Goal: Find specific page/section: Find specific page/section

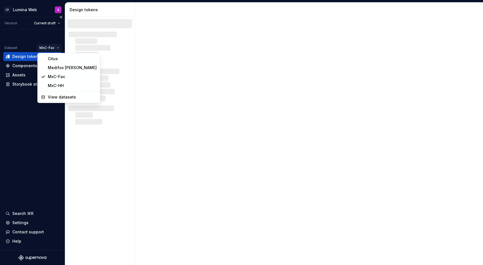
click at [51, 48] on html "LD Lumina Web S Version Current draft Dataset MxC-Fac Design tokens Components …" at bounding box center [241, 132] width 483 height 265
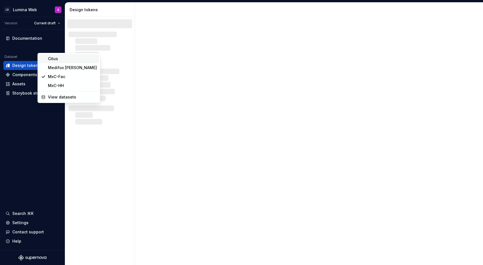
click at [51, 60] on div "Citus" at bounding box center [72, 59] width 49 height 6
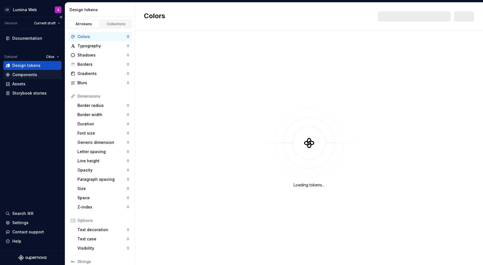
click at [30, 74] on div "Components" at bounding box center [24, 75] width 25 height 6
